Goal: Task Accomplishment & Management: Manage account settings

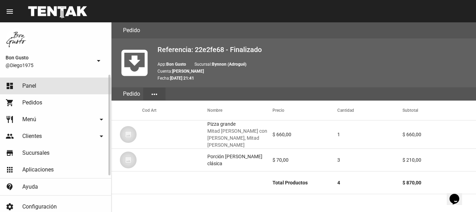
click at [52, 84] on link "dashboard Panel" at bounding box center [55, 85] width 111 height 17
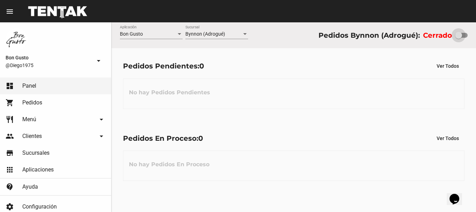
click at [465, 36] on div at bounding box center [461, 35] width 13 height 5
click at [459, 38] on input "checkbox" at bounding box center [459, 38] width 0 height 0
checkbox input "true"
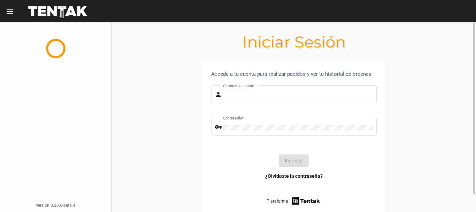
type input "diego1975"
click at [298, 156] on button "Ingresar" at bounding box center [294, 160] width 30 height 13
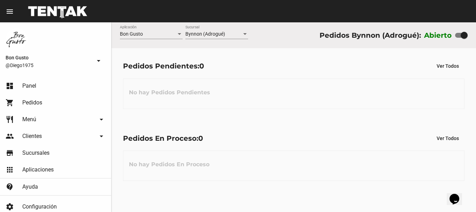
click at [215, 107] on div "No hay Pedidos Pendientes" at bounding box center [294, 93] width 342 height 30
click at [289, 35] on div "Bon Gusto Aplicación Bynnon (Adrogué) Sucursal Pedidos Bynnon (Adrogué): Abierto" at bounding box center [294, 35] width 365 height 26
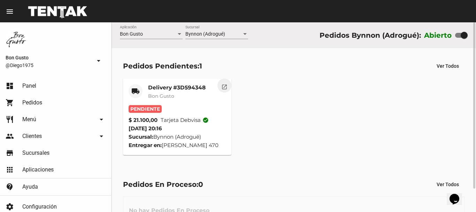
click at [223, 85] on mat-icon "open_in_new" at bounding box center [224, 86] width 6 height 6
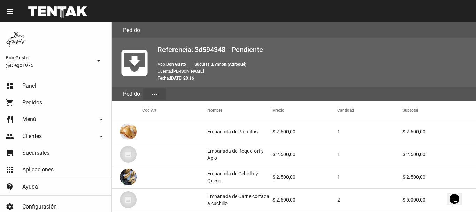
scroll to position [452, 0]
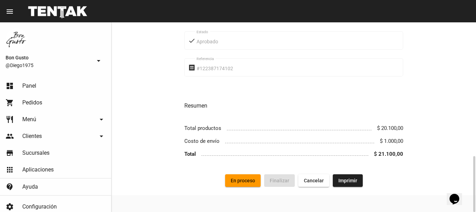
click at [250, 177] on button "En proceso" at bounding box center [243, 180] width 36 height 13
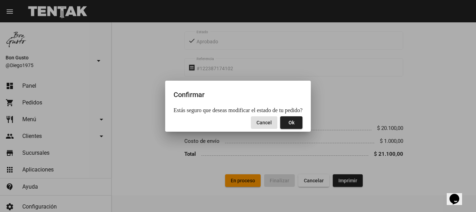
click at [299, 118] on button "Ok" at bounding box center [291, 122] width 22 height 13
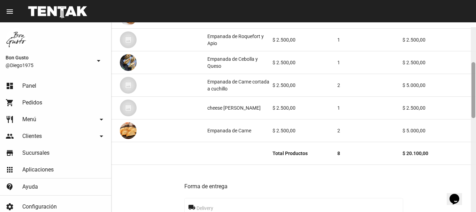
scroll to position [119, 0]
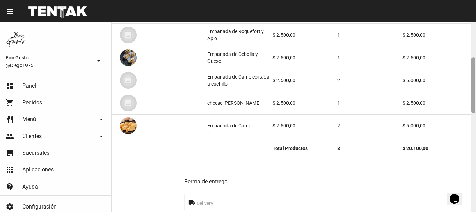
drag, startPoint x: 473, startPoint y: 40, endPoint x: 476, endPoint y: 76, distance: 35.3
click at [476, 76] on div at bounding box center [473, 116] width 5 height 189
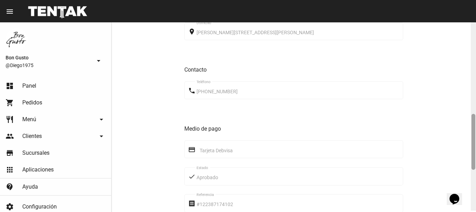
scroll to position [315, 0]
drag, startPoint x: 475, startPoint y: 96, endPoint x: 476, endPoint y: 150, distance: 54.1
click at [476, 150] on div at bounding box center [473, 116] width 5 height 189
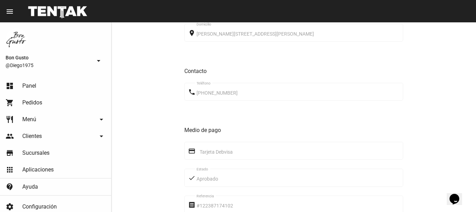
scroll to position [452, 0]
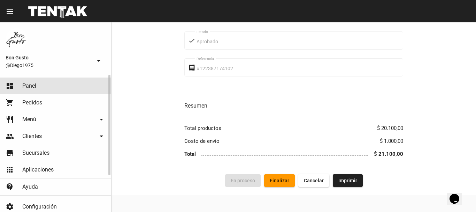
click at [58, 81] on link "dashboard Panel" at bounding box center [55, 85] width 111 height 17
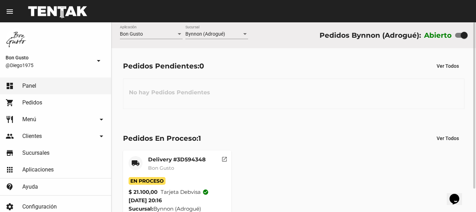
scroll to position [27, 0]
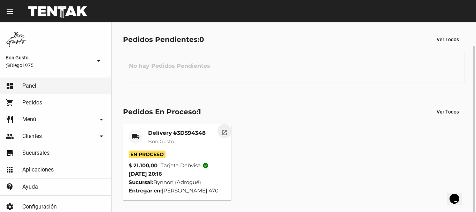
click at [227, 133] on mat-icon "open_in_new" at bounding box center [224, 131] width 6 height 6
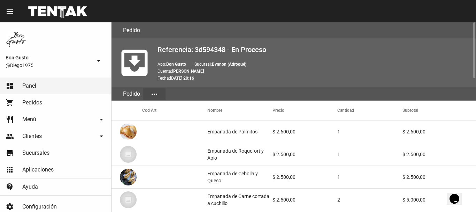
scroll to position [452, 0]
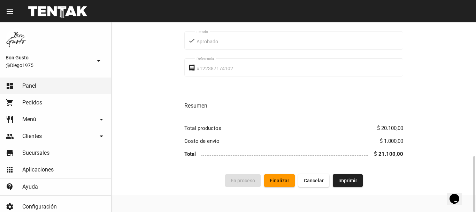
click at [286, 178] on span "Finalizar" at bounding box center [280, 181] width 20 height 6
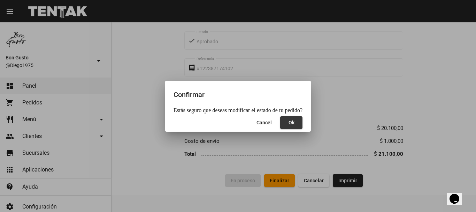
click at [292, 123] on button "Ok" at bounding box center [291, 122] width 22 height 13
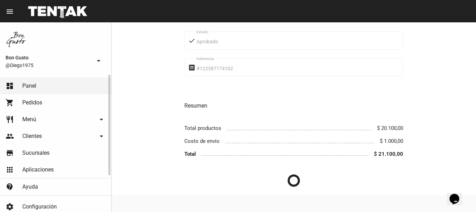
click at [55, 86] on link "dashboard Panel" at bounding box center [55, 85] width 111 height 17
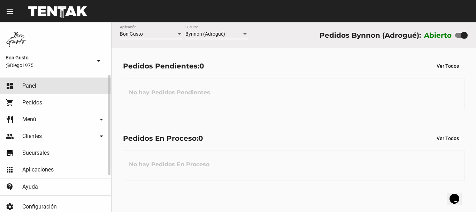
click at [58, 86] on link "dashboard Panel" at bounding box center [55, 85] width 111 height 17
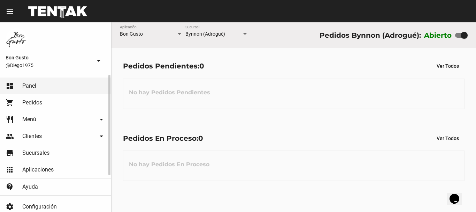
click at [45, 85] on link "dashboard Panel" at bounding box center [55, 85] width 111 height 17
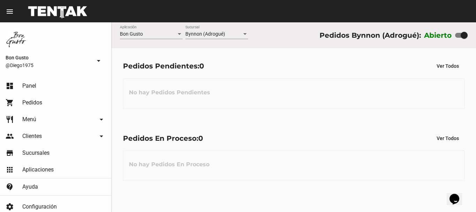
drag, startPoint x: 71, startPoint y: 46, endPoint x: 112, endPoint y: 2, distance: 59.8
click at [72, 45] on div "Bon Gusto @Diego1975 arrow_drop_down" at bounding box center [55, 48] width 111 height 52
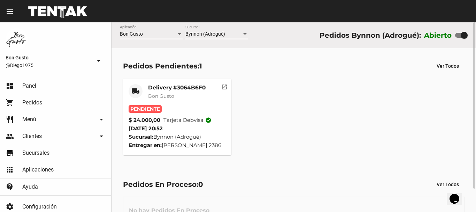
click at [224, 84] on mat-icon "open_in_new" at bounding box center [224, 86] width 6 height 6
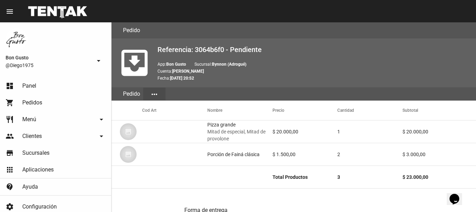
scroll to position [362, 0]
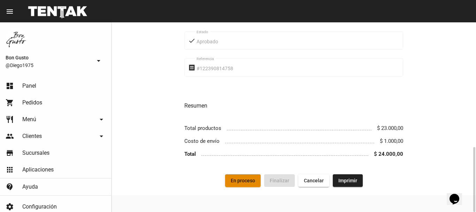
click at [251, 178] on span "En proceso" at bounding box center [243, 181] width 24 height 6
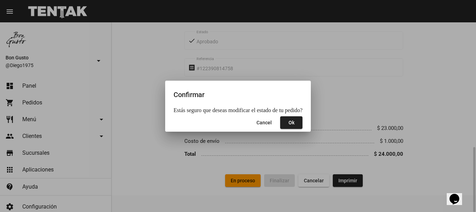
drag, startPoint x: 260, startPoint y: 175, endPoint x: 257, endPoint y: 177, distance: 3.9
click at [259, 177] on div at bounding box center [238, 106] width 476 height 212
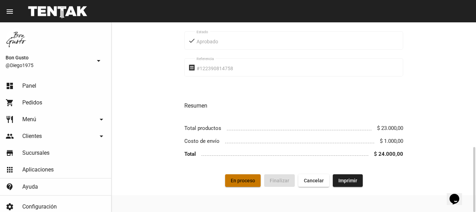
click at [250, 178] on span "En proceso" at bounding box center [243, 181] width 24 height 6
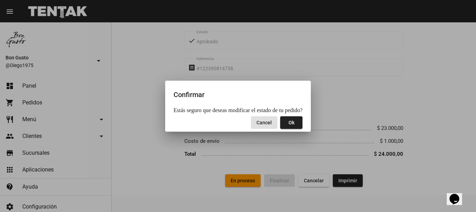
click at [289, 125] on span "Ok" at bounding box center [292, 123] width 6 height 6
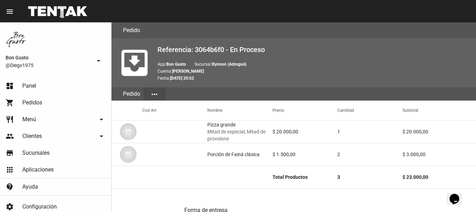
scroll to position [189, 0]
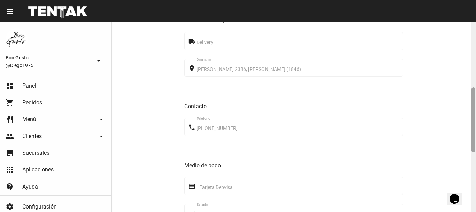
drag, startPoint x: 476, startPoint y: 51, endPoint x: 476, endPoint y: 63, distance: 12.6
click at [476, 63] on div at bounding box center [473, 116] width 5 height 189
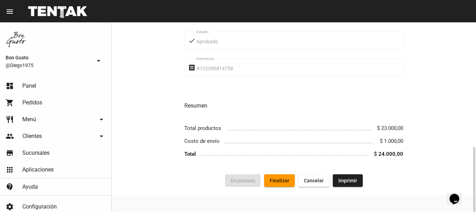
scroll to position [0, 0]
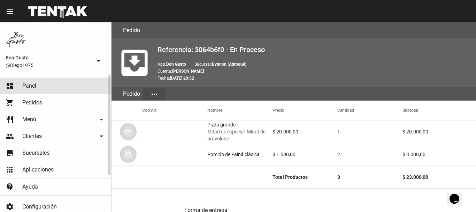
click at [57, 86] on link "dashboard Panel" at bounding box center [55, 85] width 111 height 17
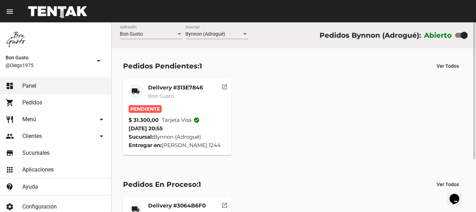
click at [226, 85] on mat-icon "open_in_new" at bounding box center [224, 86] width 6 height 6
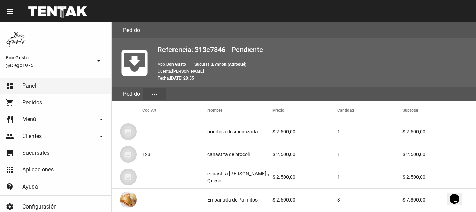
scroll to position [452, 0]
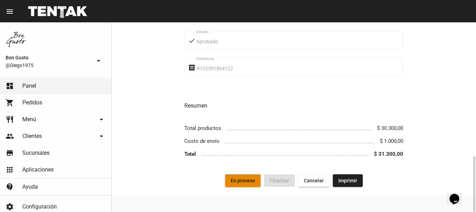
click at [244, 179] on span "En proceso" at bounding box center [243, 181] width 24 height 6
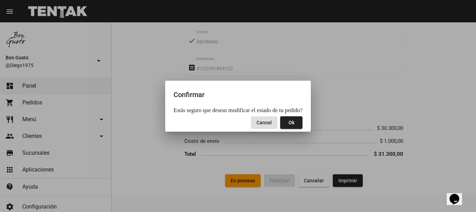
click at [284, 122] on button "Ok" at bounding box center [291, 122] width 22 height 13
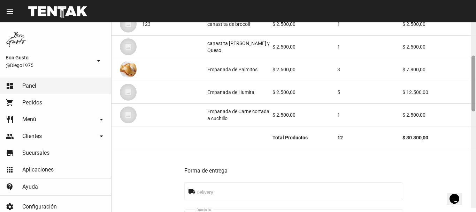
scroll to position [145, 0]
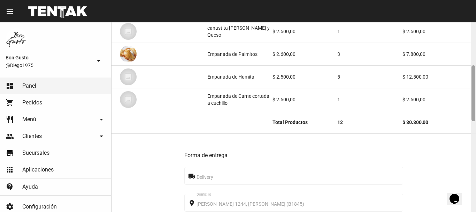
drag, startPoint x: 475, startPoint y: 43, endPoint x: 476, endPoint y: 86, distance: 42.9
click at [476, 86] on div at bounding box center [473, 116] width 5 height 189
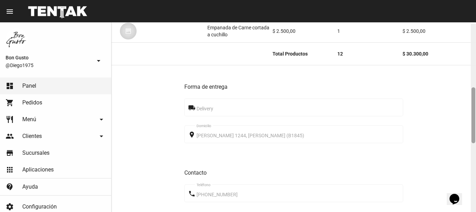
scroll to position [215, 0]
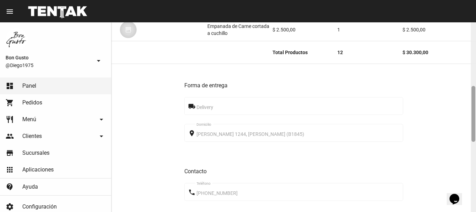
drag, startPoint x: 475, startPoint y: 93, endPoint x: 456, endPoint y: 110, distance: 25.0
click at [473, 107] on div at bounding box center [474, 114] width 4 height 56
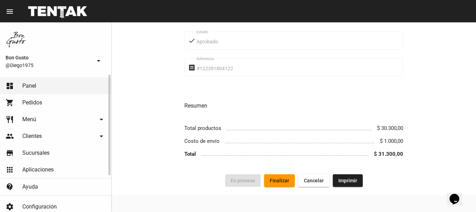
click at [53, 87] on link "dashboard Panel" at bounding box center [55, 85] width 111 height 17
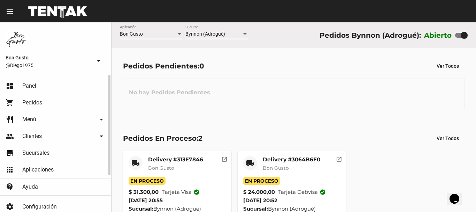
click at [40, 103] on span "Pedidos" at bounding box center [32, 102] width 20 height 7
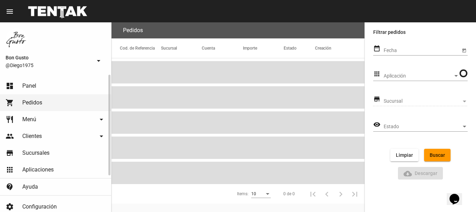
click at [39, 88] on link "dashboard Panel" at bounding box center [55, 85] width 111 height 17
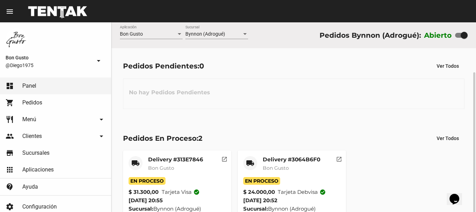
scroll to position [27, 0]
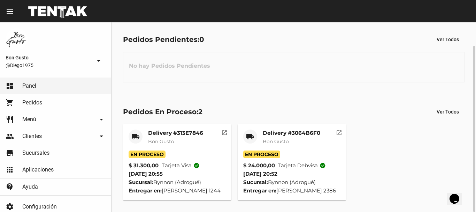
click at [224, 133] on mat-icon "open_in_new" at bounding box center [224, 131] width 6 height 6
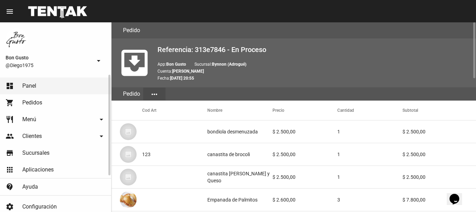
click at [47, 83] on link "dashboard Panel" at bounding box center [55, 85] width 111 height 17
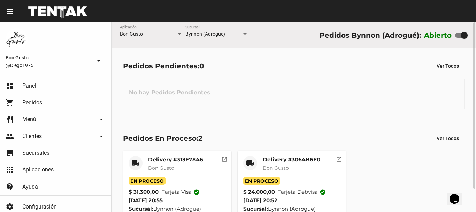
scroll to position [27, 0]
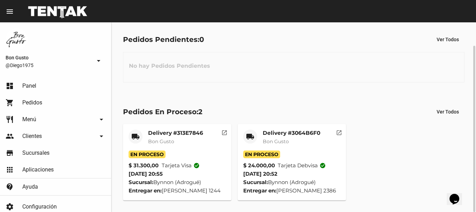
click at [180, 134] on mat-card-title "Delivery #313E7846" at bounding box center [175, 132] width 55 height 7
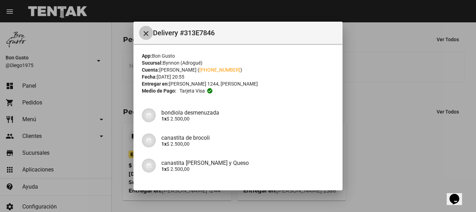
click at [148, 37] on mat-icon "close" at bounding box center [146, 33] width 8 height 8
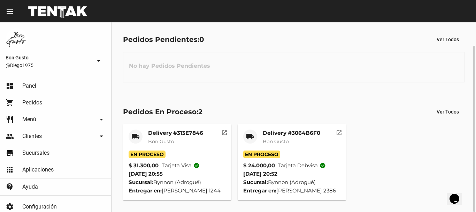
click at [299, 150] on div "Delivery #3064B6F0 Bon Gusto" at bounding box center [292, 139] width 58 height 21
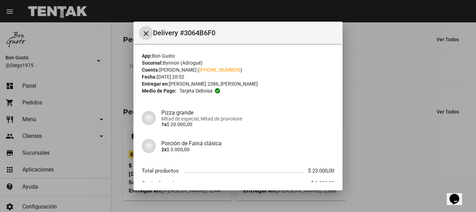
scroll to position [44, 0]
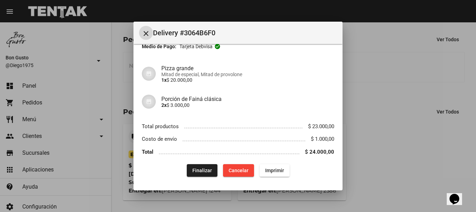
click at [203, 174] on button "Finalizar" at bounding box center [202, 170] width 31 height 13
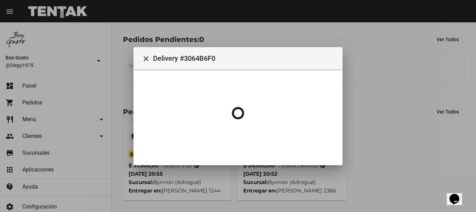
scroll to position [0, 0]
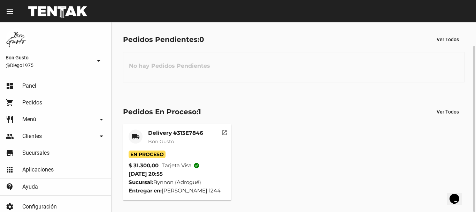
click at [172, 139] on span "Bon Gusto" at bounding box center [161, 141] width 26 height 6
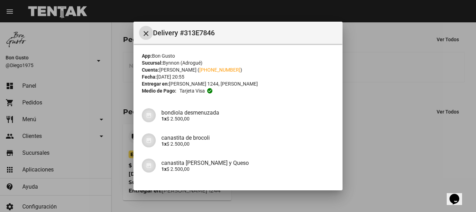
click at [430, 94] on div at bounding box center [238, 106] width 476 height 212
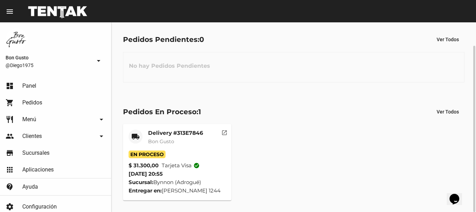
click at [228, 133] on button "open_in_new" at bounding box center [225, 131] width 14 height 14
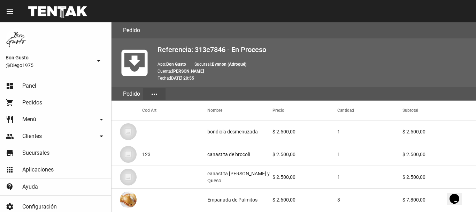
scroll to position [452, 0]
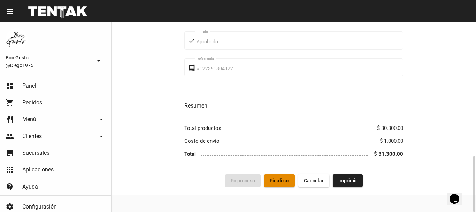
click at [280, 181] on span "Finalizar" at bounding box center [280, 181] width 20 height 6
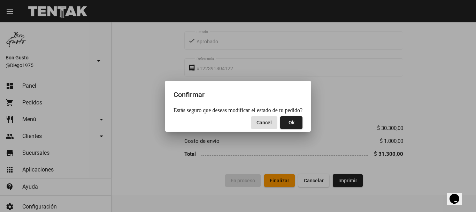
click at [266, 150] on div at bounding box center [238, 106] width 476 height 212
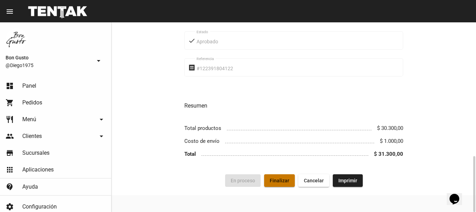
click at [283, 180] on span "Finalizar" at bounding box center [280, 181] width 20 height 6
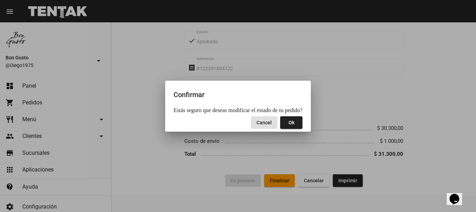
click at [289, 125] on span "Ok" at bounding box center [292, 123] width 6 height 6
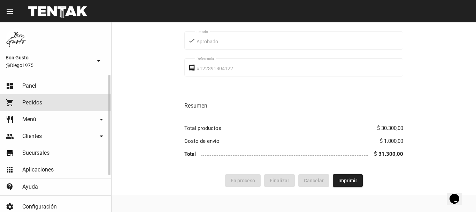
click at [37, 100] on span "Pedidos" at bounding box center [32, 102] width 20 height 7
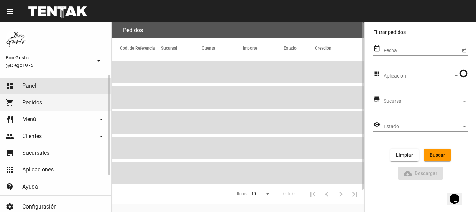
click at [42, 88] on link "dashboard Panel" at bounding box center [55, 85] width 111 height 17
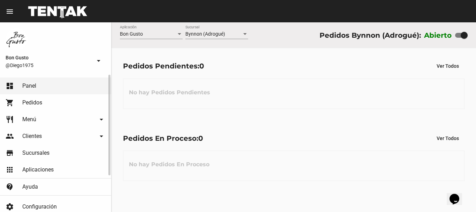
click at [36, 96] on link "shopping_cart Pedidos" at bounding box center [55, 102] width 111 height 17
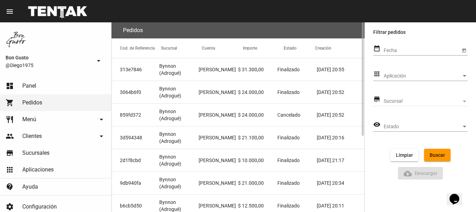
click at [273, 71] on mat-cell "$ 31.300,00" at bounding box center [257, 69] width 39 height 22
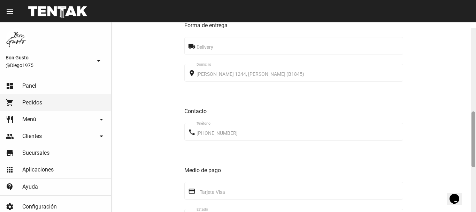
scroll to position [281, 0]
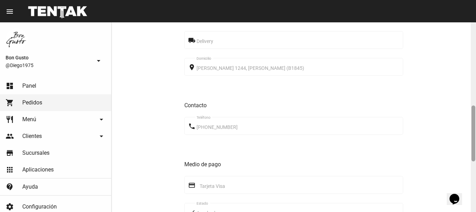
drag, startPoint x: 474, startPoint y: 98, endPoint x: 476, endPoint y: 116, distance: 18.3
click at [476, 116] on div at bounding box center [473, 116] width 5 height 189
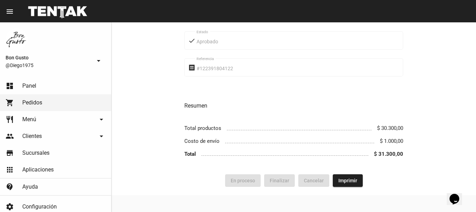
scroll to position [220, 0]
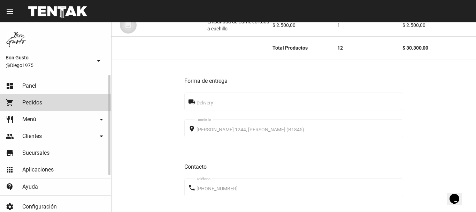
click at [55, 84] on link "dashboard Panel" at bounding box center [55, 85] width 111 height 17
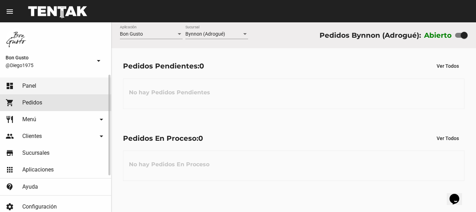
click at [37, 101] on span "Pedidos" at bounding box center [32, 102] width 20 height 7
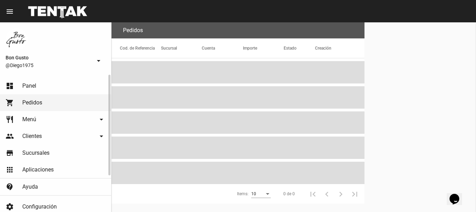
click at [37, 86] on link "dashboard Panel" at bounding box center [55, 85] width 111 height 17
